Goal: Find specific page/section: Find specific page/section

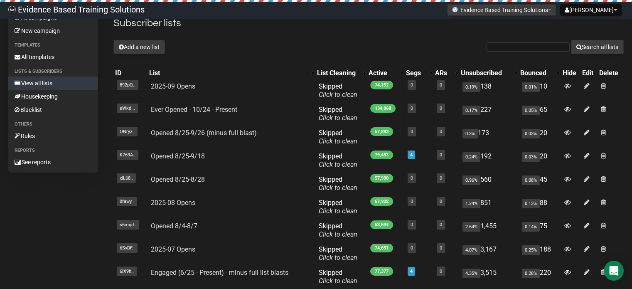
scroll to position [42, 0]
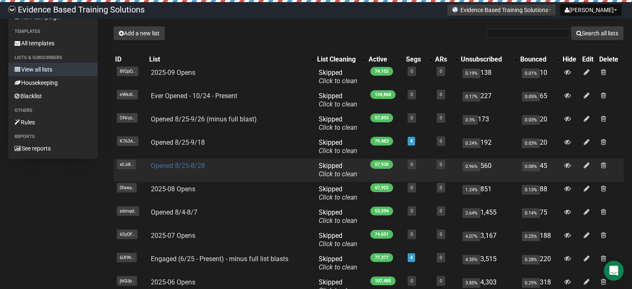
click at [192, 166] on link "Opened 8/25-8/28" at bounding box center [178, 166] width 54 height 8
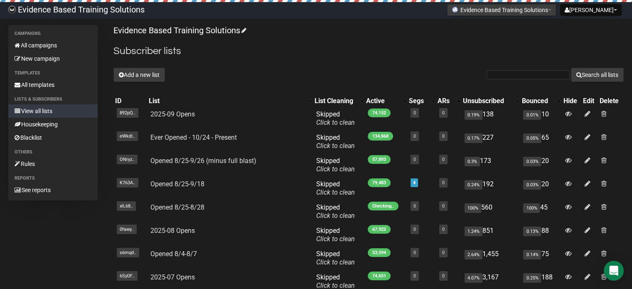
click at [428, 42] on div "Evidence Based Training Solutions Subscriber lists Add a new list Search all li…" at bounding box center [368, 199] width 510 height 348
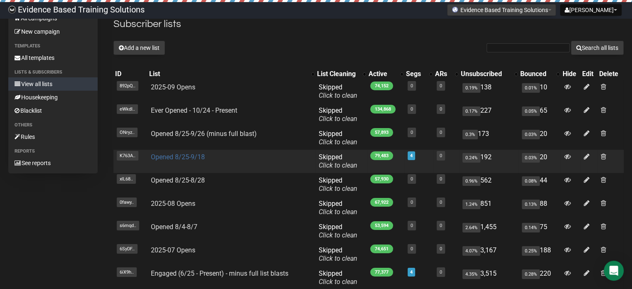
scroll to position [42, 0]
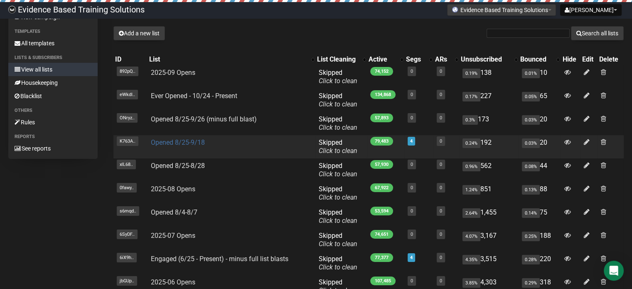
click at [171, 142] on link "Opened 8/25-9/18" at bounding box center [178, 142] width 54 height 8
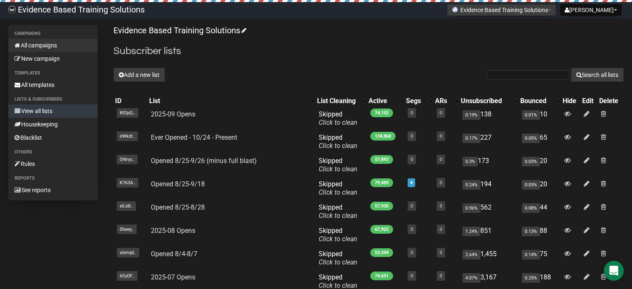
click at [39, 44] on link "All campaigns" at bounding box center [52, 45] width 89 height 13
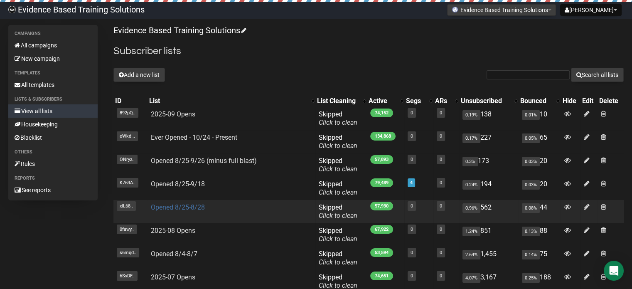
click at [185, 208] on link "Opened 8/25-8/28" at bounding box center [178, 207] width 54 height 8
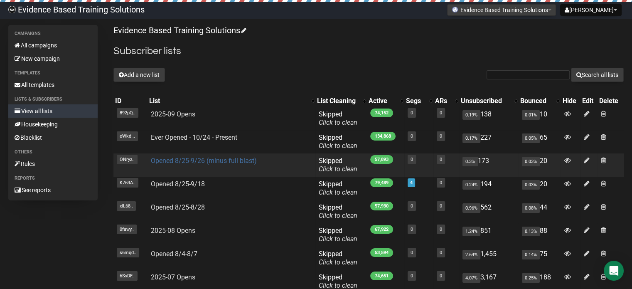
click at [229, 159] on link "Opened 8/25-9/26 (minus full blast)" at bounding box center [204, 161] width 106 height 8
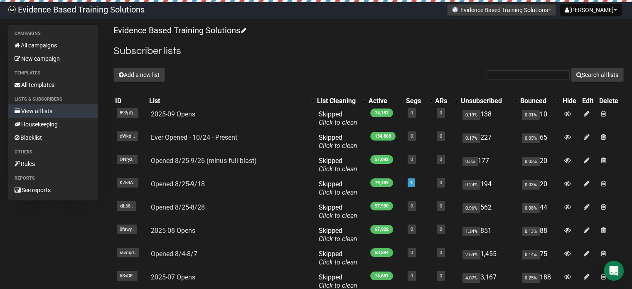
click at [327, 40] on div "Evidence Based Training Solutions Subscriber lists Add a new list Search all li…" at bounding box center [368, 199] width 510 height 348
click at [440, 64] on div "Evidence Based Training Solutions Subscriber lists Add a new list Search all li…" at bounding box center [368, 199] width 510 height 348
